Goal: Information Seeking & Learning: Understand process/instructions

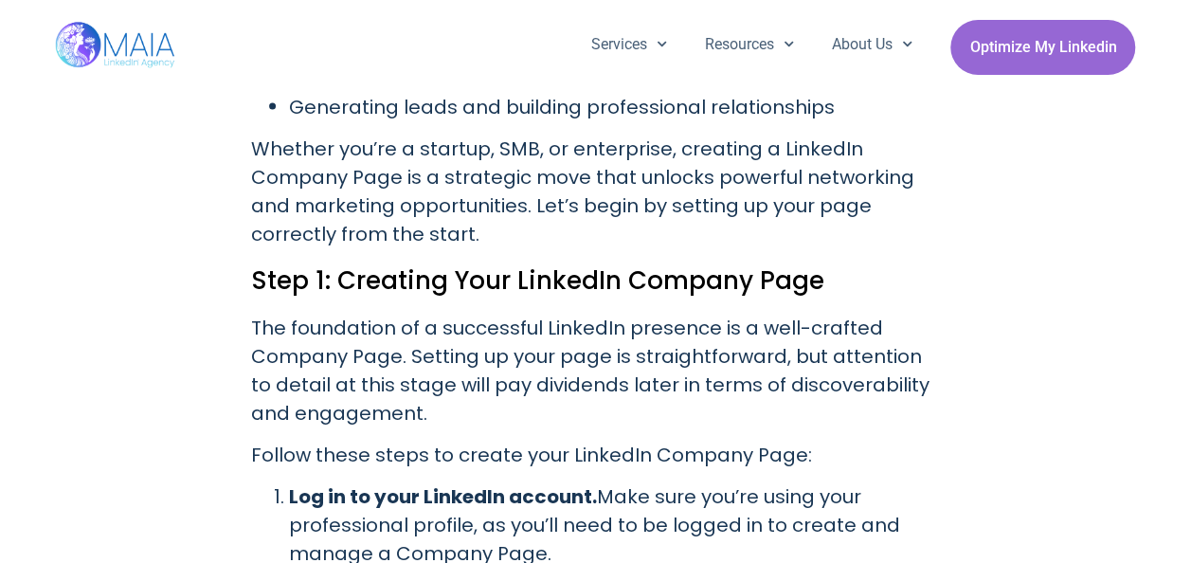
scroll to position [1801, 0]
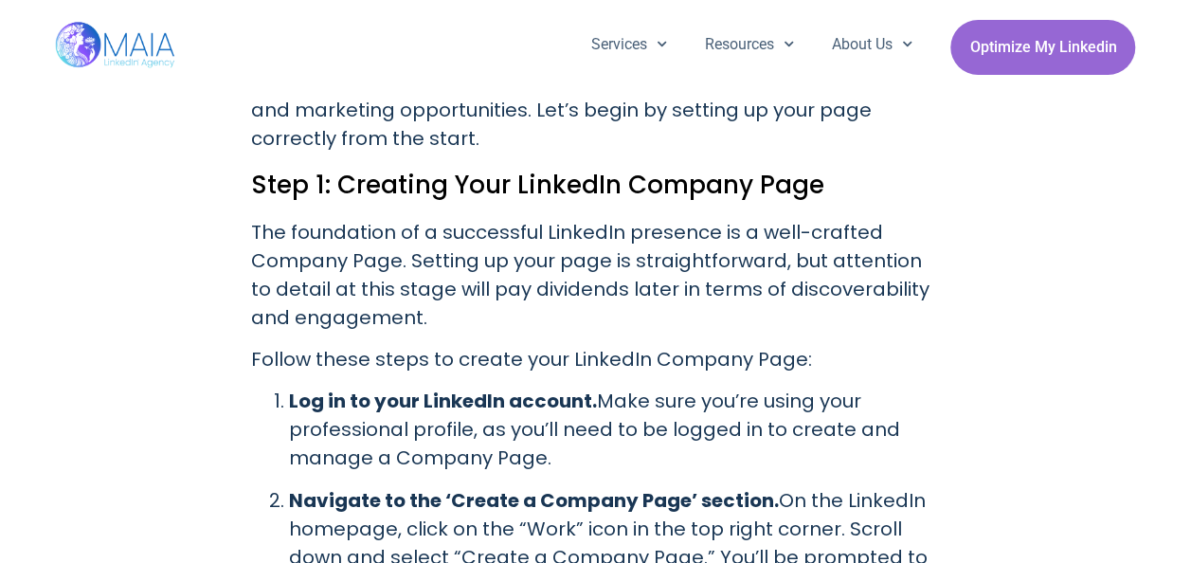
drag, startPoint x: 592, startPoint y: 424, endPoint x: 627, endPoint y: 427, distance: 35.2
click at [627, 427] on p "Log in to your LinkedIn account. Make sure you’re using your professional profi…" at bounding box center [615, 429] width 652 height 85
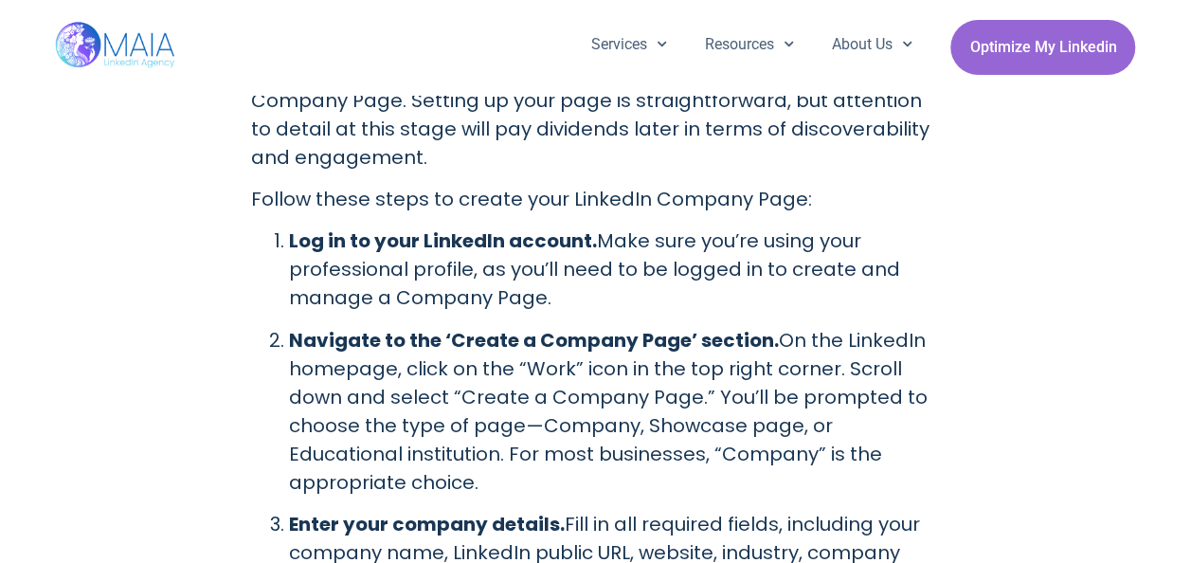
scroll to position [1990, 0]
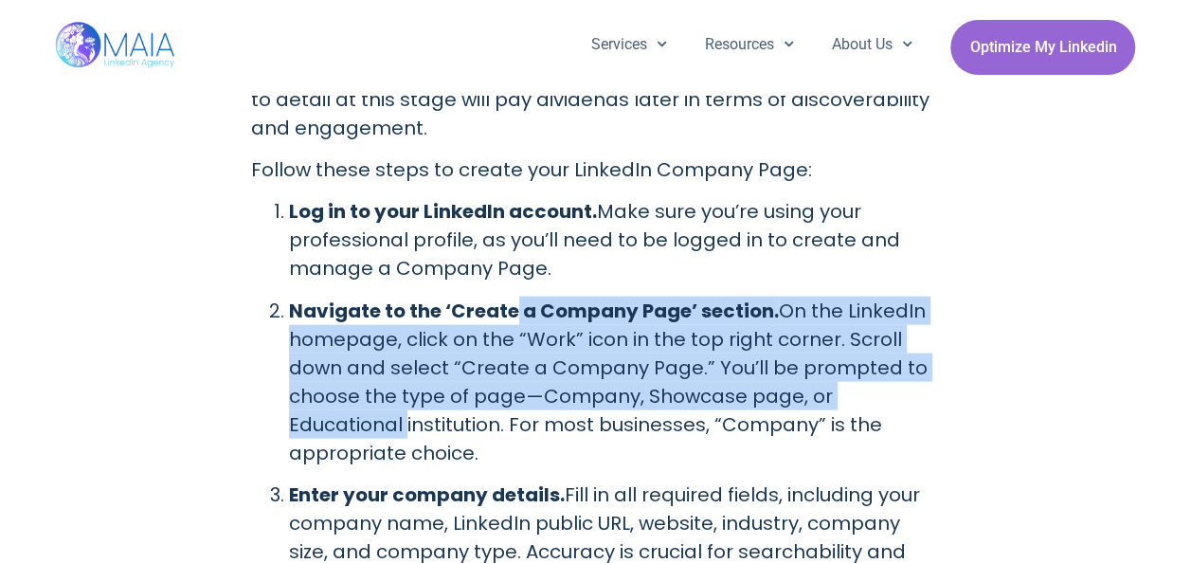
drag, startPoint x: 512, startPoint y: 278, endPoint x: 980, endPoint y: 370, distance: 477.2
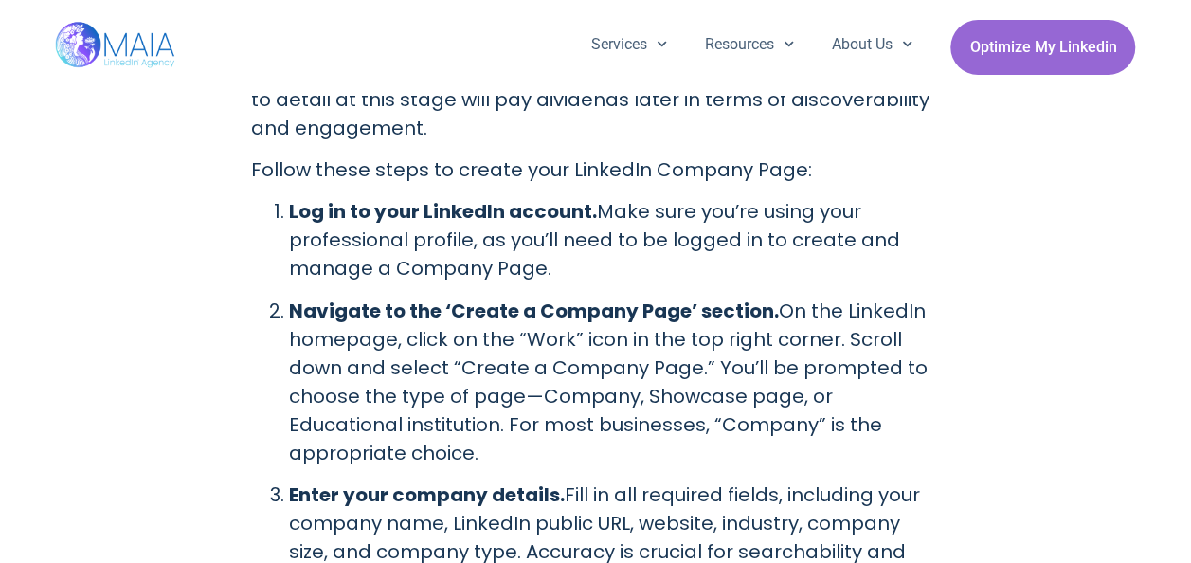
click at [825, 409] on p "Navigate to the ‘Create a Company Page’ section. On the LinkedIn homepage, clic…" at bounding box center [615, 382] width 652 height 171
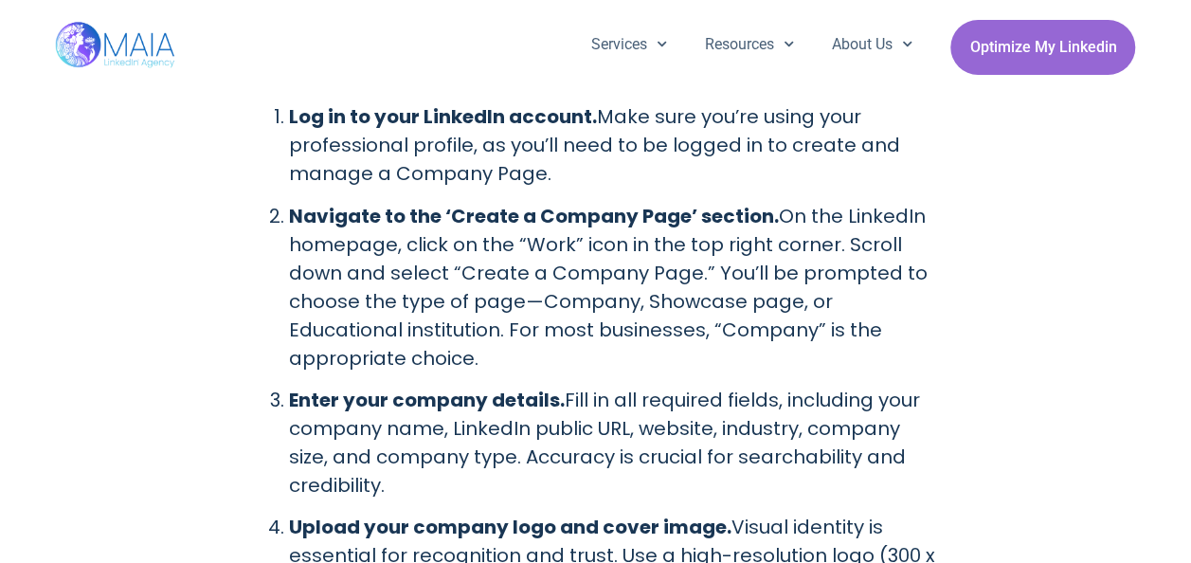
scroll to position [2180, 0]
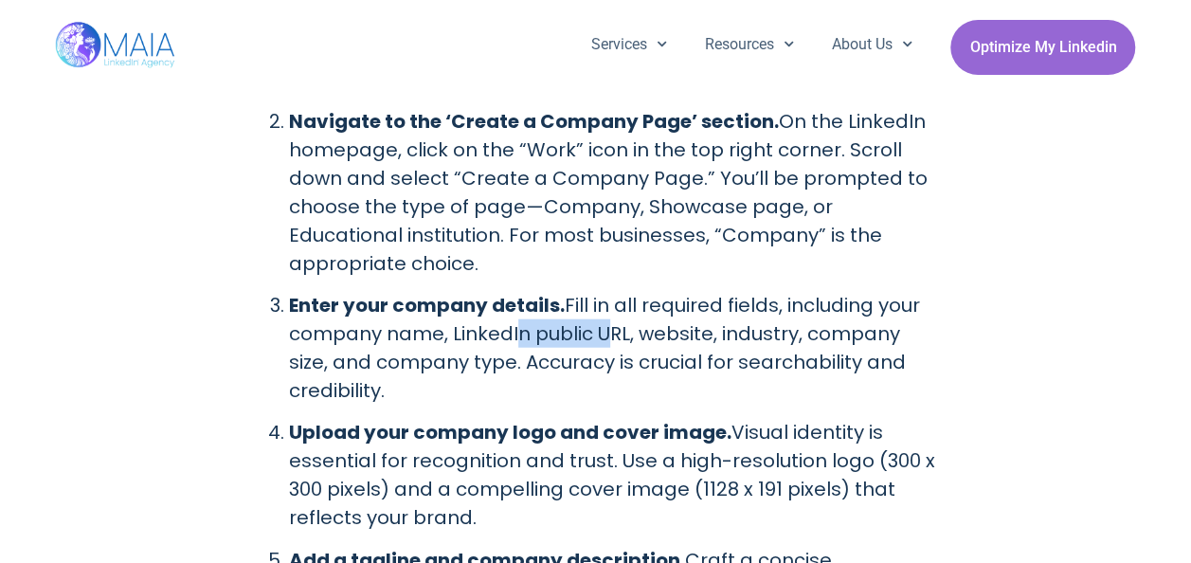
drag, startPoint x: 510, startPoint y: 311, endPoint x: 593, endPoint y: 306, distance: 83.5
click at [593, 306] on p "Enter your company details. Fill in all required fields, including your company…" at bounding box center [615, 348] width 652 height 114
drag, startPoint x: 593, startPoint y: 306, endPoint x: 626, endPoint y: 377, distance: 78.0
click at [626, 377] on ol "Log in to your LinkedIn account. Make sure you’re using your professional profi…" at bounding box center [596, 397] width 690 height 779
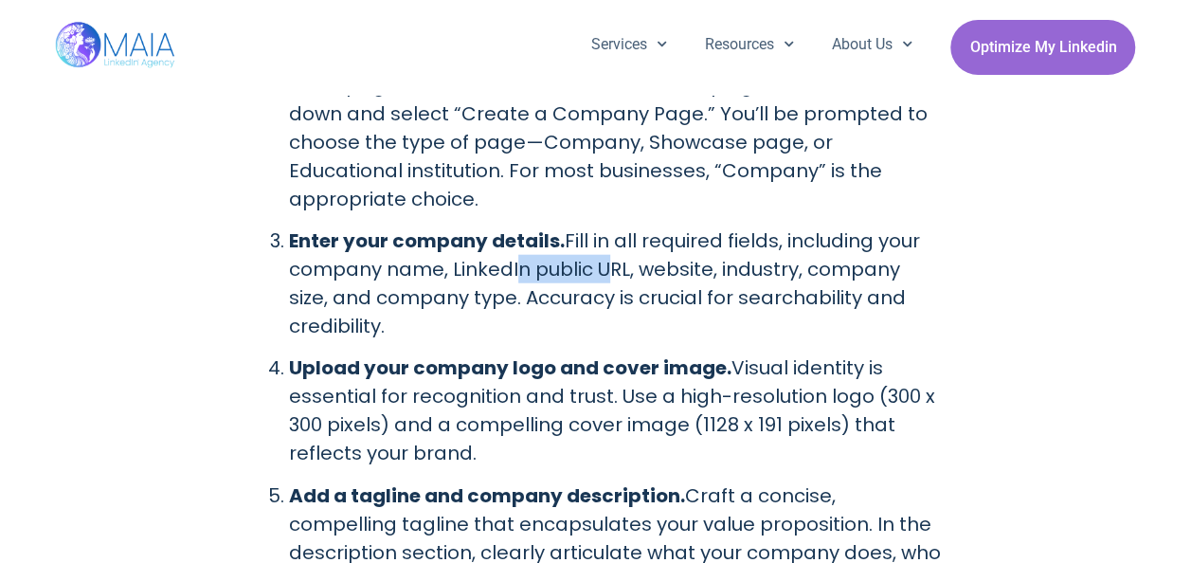
scroll to position [2275, 0]
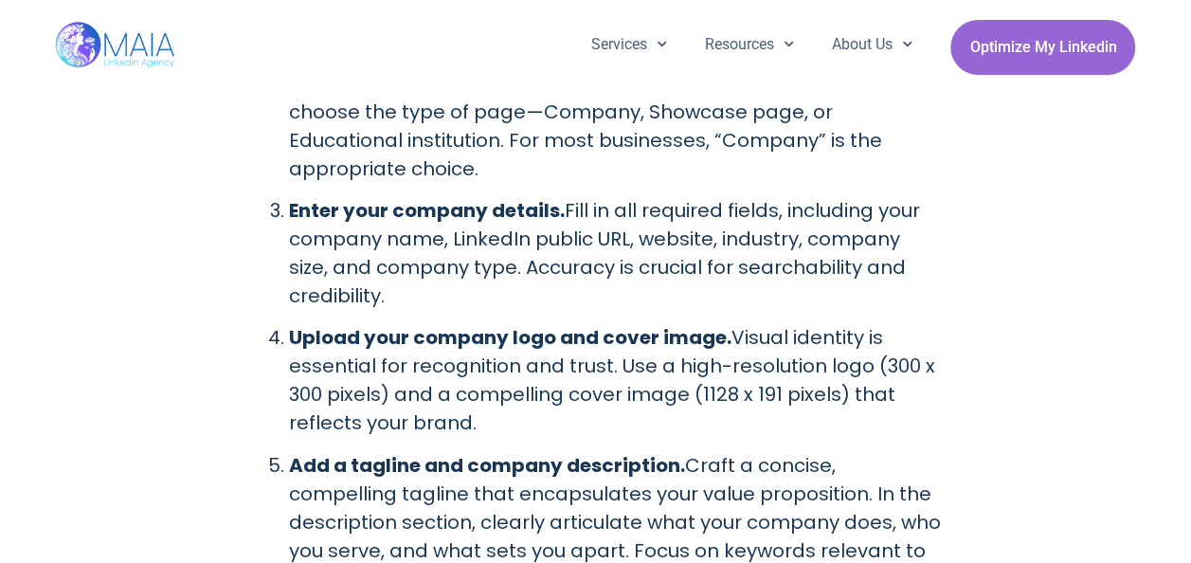
drag, startPoint x: 514, startPoint y: 389, endPoint x: 697, endPoint y: 394, distance: 183.0
click at [697, 394] on p "Upload your company logo and cover image. Visual identity is essential for reco…" at bounding box center [615, 380] width 652 height 114
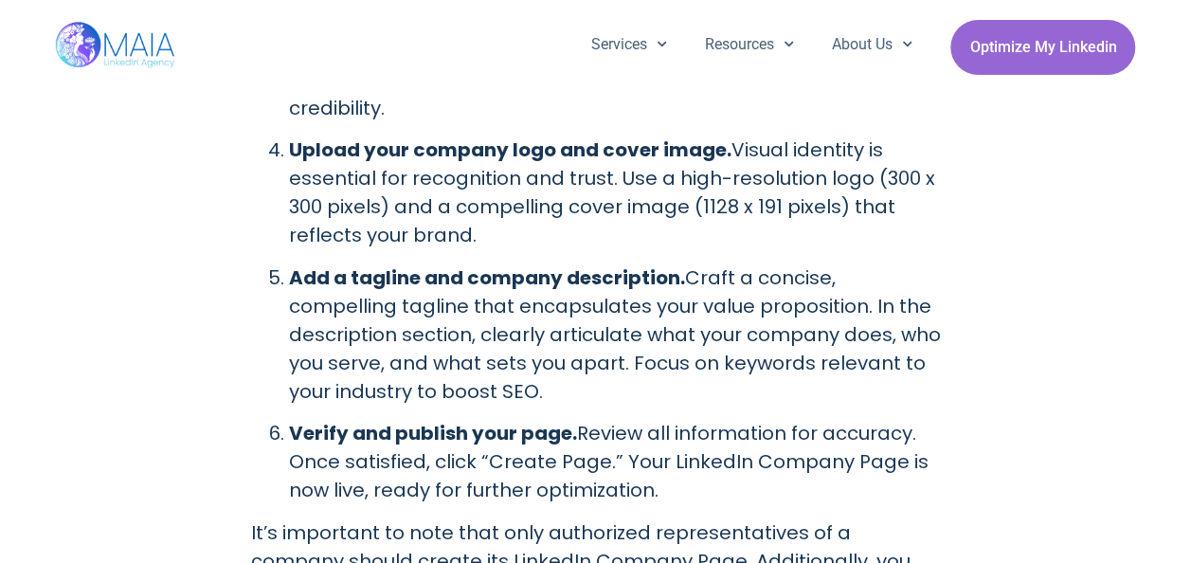
scroll to position [2464, 0]
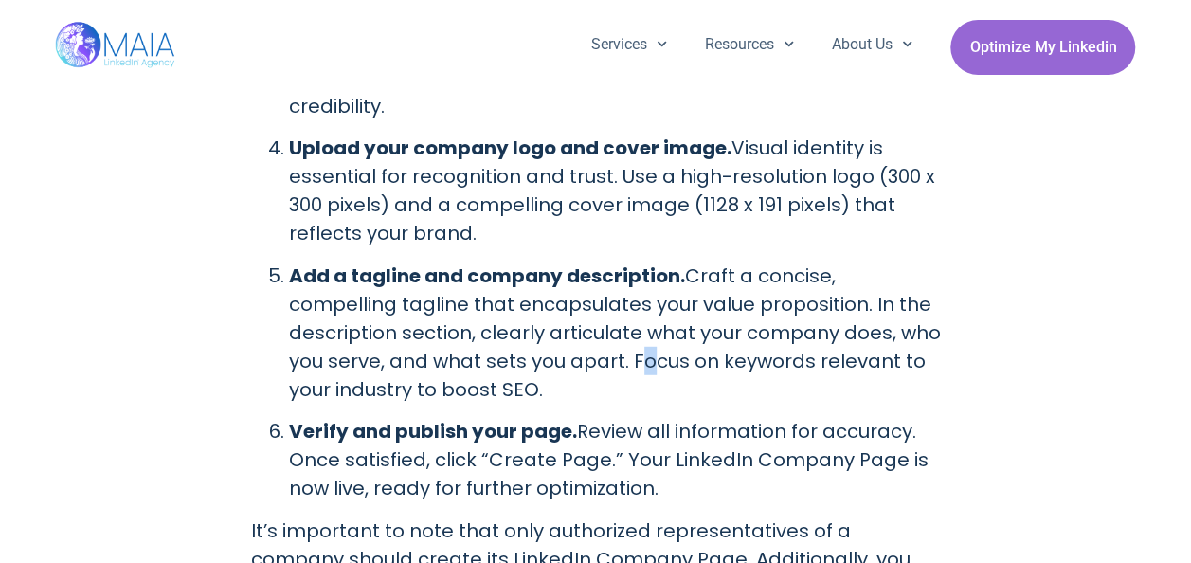
click at [628, 339] on p "Add a tagline and company description. Craft a concise, compelling tagline that…" at bounding box center [615, 333] width 652 height 142
drag, startPoint x: 628, startPoint y: 339, endPoint x: 623, endPoint y: 366, distance: 27.1
click at [623, 366] on p "Add a tagline and company description. Craft a concise, compelling tagline that…" at bounding box center [615, 333] width 652 height 142
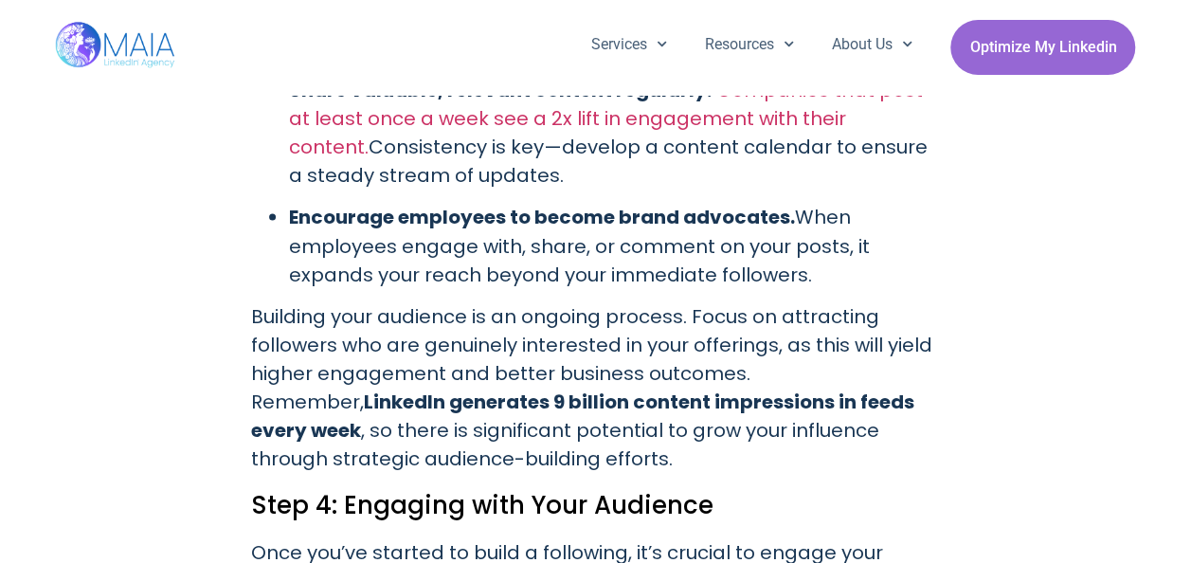
scroll to position [5118, 0]
